Goal: Task Accomplishment & Management: Use online tool/utility

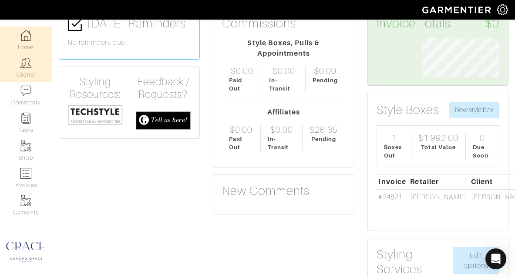
scroll to position [35, 0]
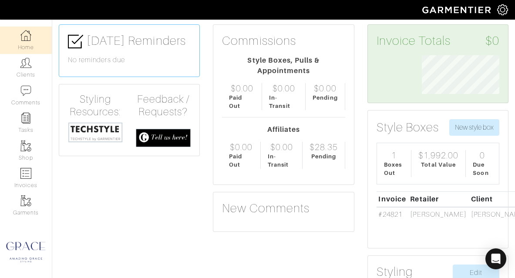
click at [390, 160] on div "1 Boxes Out" at bounding box center [394, 163] width 34 height 27
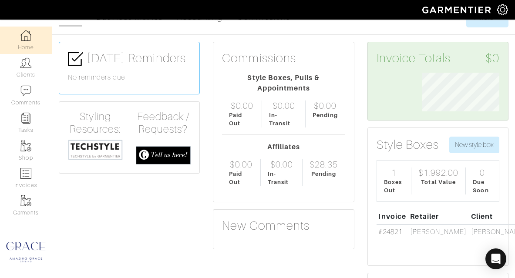
scroll to position [0, 0]
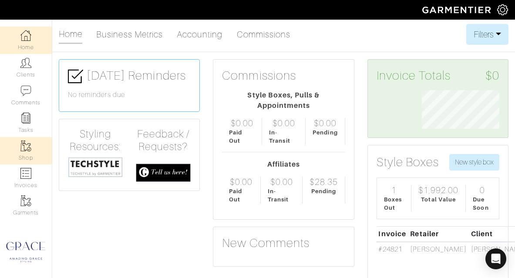
click at [29, 153] on link "Shop" at bounding box center [26, 150] width 52 height 27
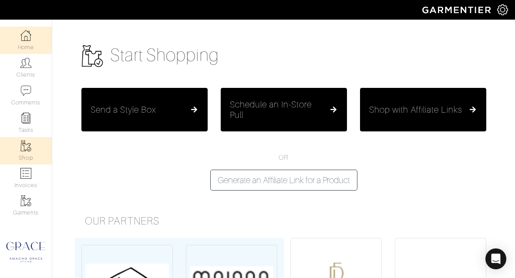
click at [25, 33] on img at bounding box center [25, 35] width 11 height 11
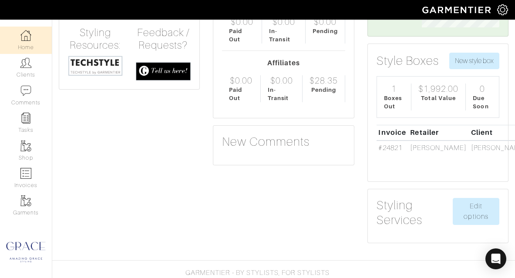
scroll to position [104, 0]
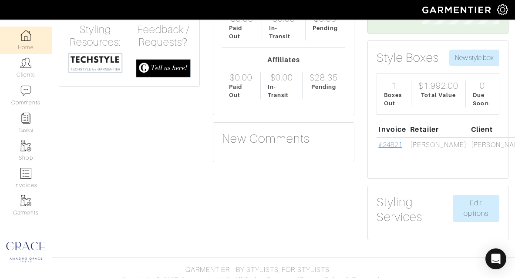
click at [387, 144] on link "#24821" at bounding box center [390, 145] width 24 height 8
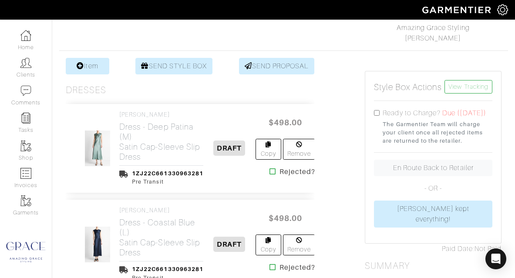
scroll to position [157, 0]
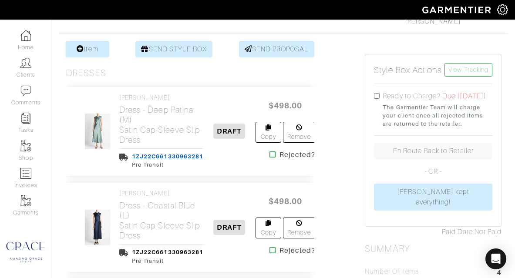
click at [198, 158] on link "1ZJ22C661330963281" at bounding box center [167, 156] width 71 height 7
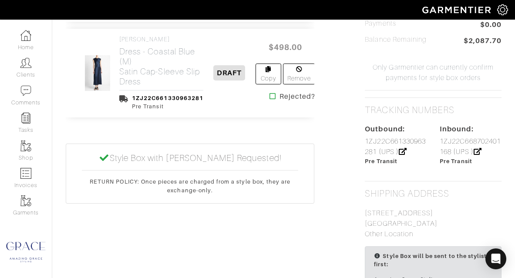
scroll to position [505, 0]
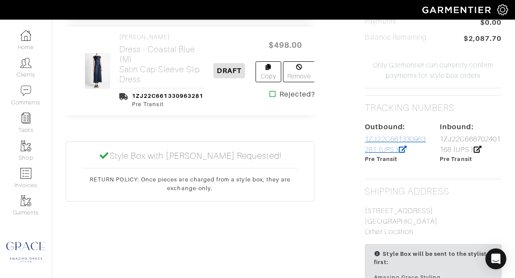
click at [387, 143] on link "1ZJ22C661330963281 (UPS )" at bounding box center [395, 144] width 61 height 18
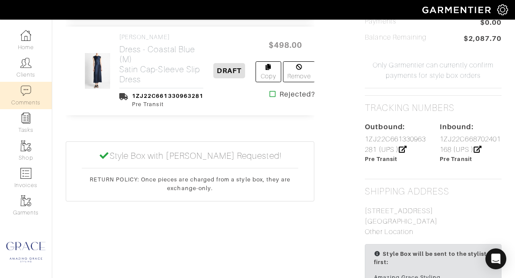
click at [32, 98] on link "Comments" at bounding box center [26, 95] width 52 height 27
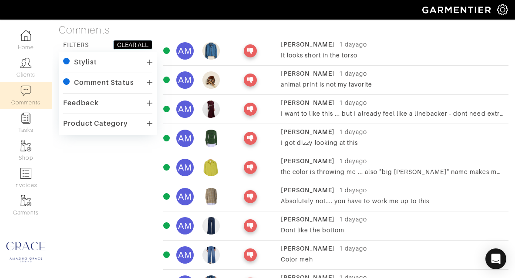
click at [212, 51] on img at bounding box center [210, 50] width 17 height 17
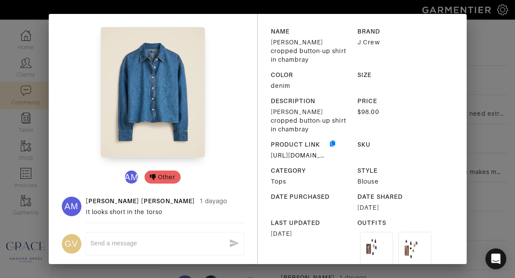
click at [477, 26] on div "AM Other AM Ashley Mahoney 1 day ago It looks short in the torso GV x NAME Etie…" at bounding box center [257, 139] width 515 height 278
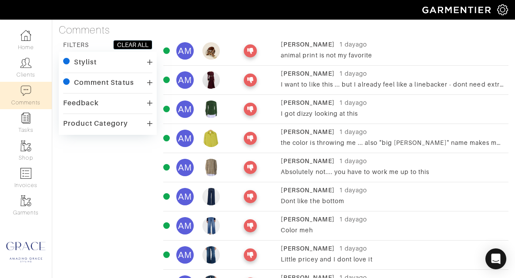
click at [209, 77] on img at bounding box center [210, 79] width 17 height 17
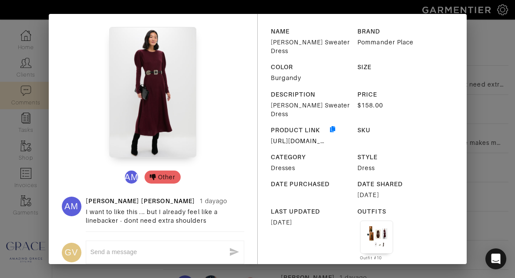
click at [471, 41] on div "AM Other AM Ashley Mahoney 1 day ago I want to like this ... but I already feel…" at bounding box center [257, 139] width 515 height 278
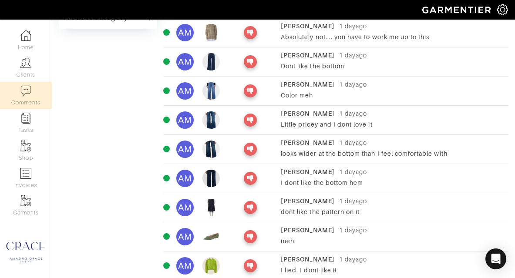
scroll to position [104, 0]
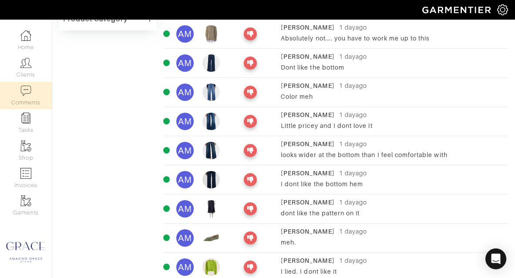
click at [216, 146] on img at bounding box center [210, 150] width 17 height 17
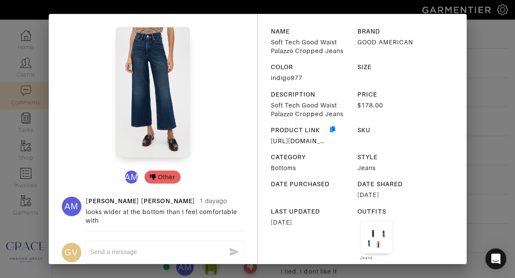
click at [481, 29] on div "AM Other AM Ashley Mahoney 1 day ago looks wider at the bottom than I feel comf…" at bounding box center [257, 139] width 515 height 278
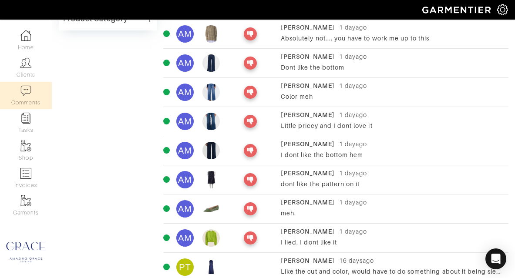
click at [217, 59] on img at bounding box center [210, 62] width 17 height 17
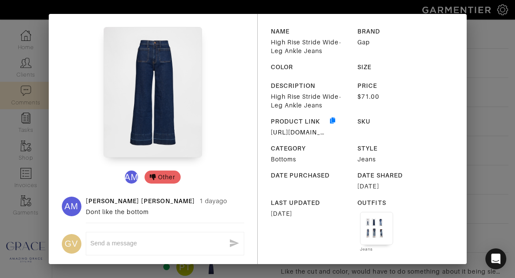
click at [484, 40] on div "AM Other AM Ashley Mahoney 1 day ago Dont like the bottom GV x NAME High Rise S…" at bounding box center [257, 139] width 515 height 278
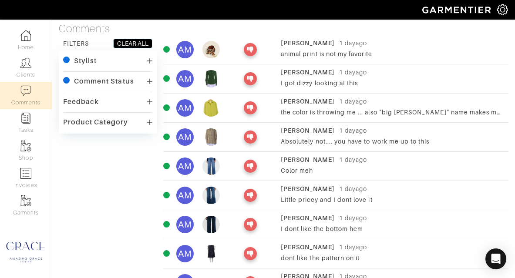
scroll to position [0, 0]
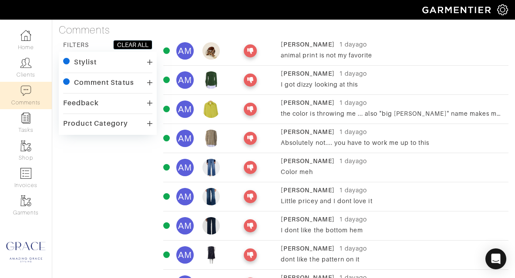
click at [208, 74] on img at bounding box center [210, 79] width 17 height 17
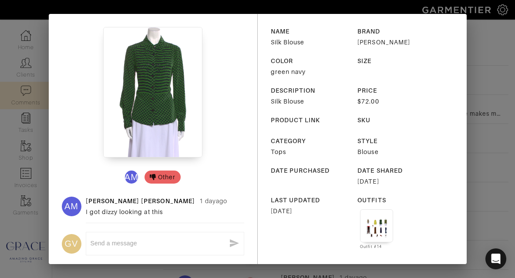
click at [488, 38] on div "AM Other AM Ashley Mahoney 1 day ago I got dizzy looking at this GV x NAME Silk…" at bounding box center [257, 139] width 515 height 278
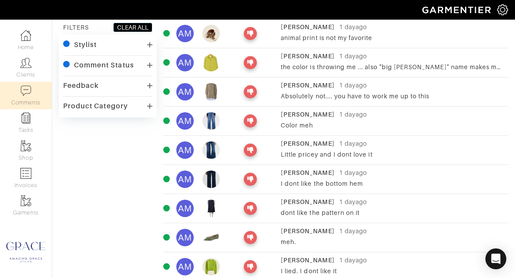
scroll to position [52, 0]
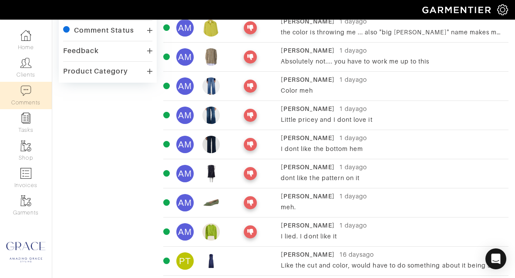
click at [207, 57] on img at bounding box center [210, 56] width 17 height 17
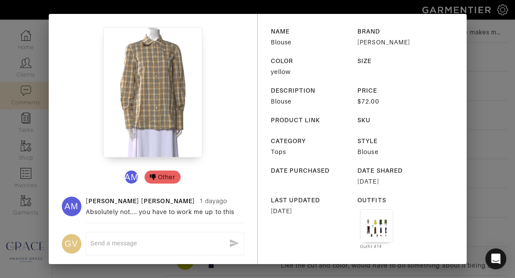
click at [492, 46] on div "AM Other AM Ashley Mahoney 1 day ago Absolutely not.... you have to work me up …" at bounding box center [257, 139] width 515 height 278
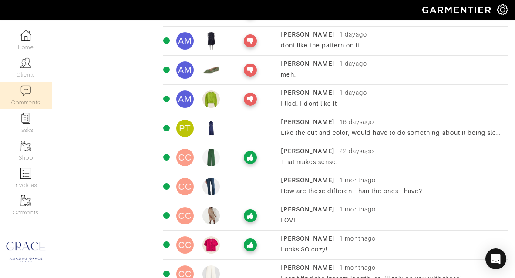
scroll to position [157, 0]
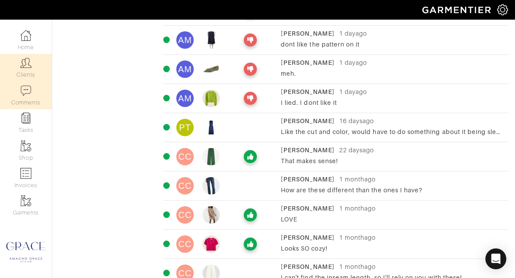
click at [30, 69] on link "Clients" at bounding box center [26, 67] width 52 height 27
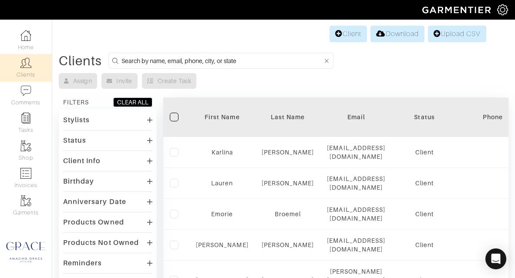
click at [201, 59] on input at bounding box center [222, 60] width 202 height 11
type input "ashley"
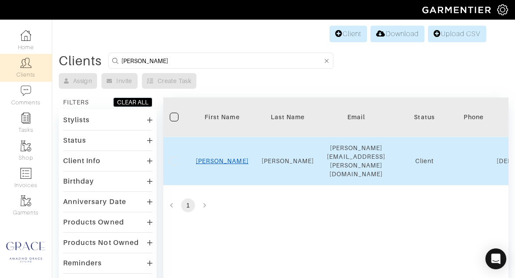
click at [216, 158] on link "Ashley" at bounding box center [222, 161] width 53 height 7
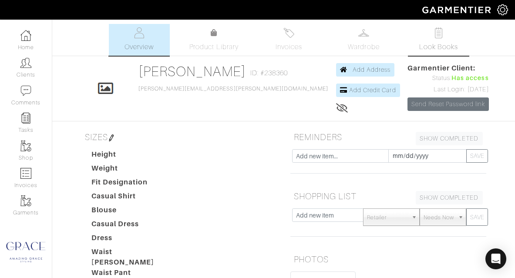
click at [437, 33] on img at bounding box center [438, 32] width 11 height 11
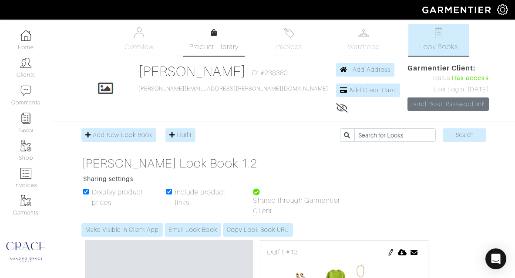
click at [225, 47] on span "Product Library" at bounding box center [213, 47] width 49 height 10
